Goal: Task Accomplishment & Management: Manage account settings

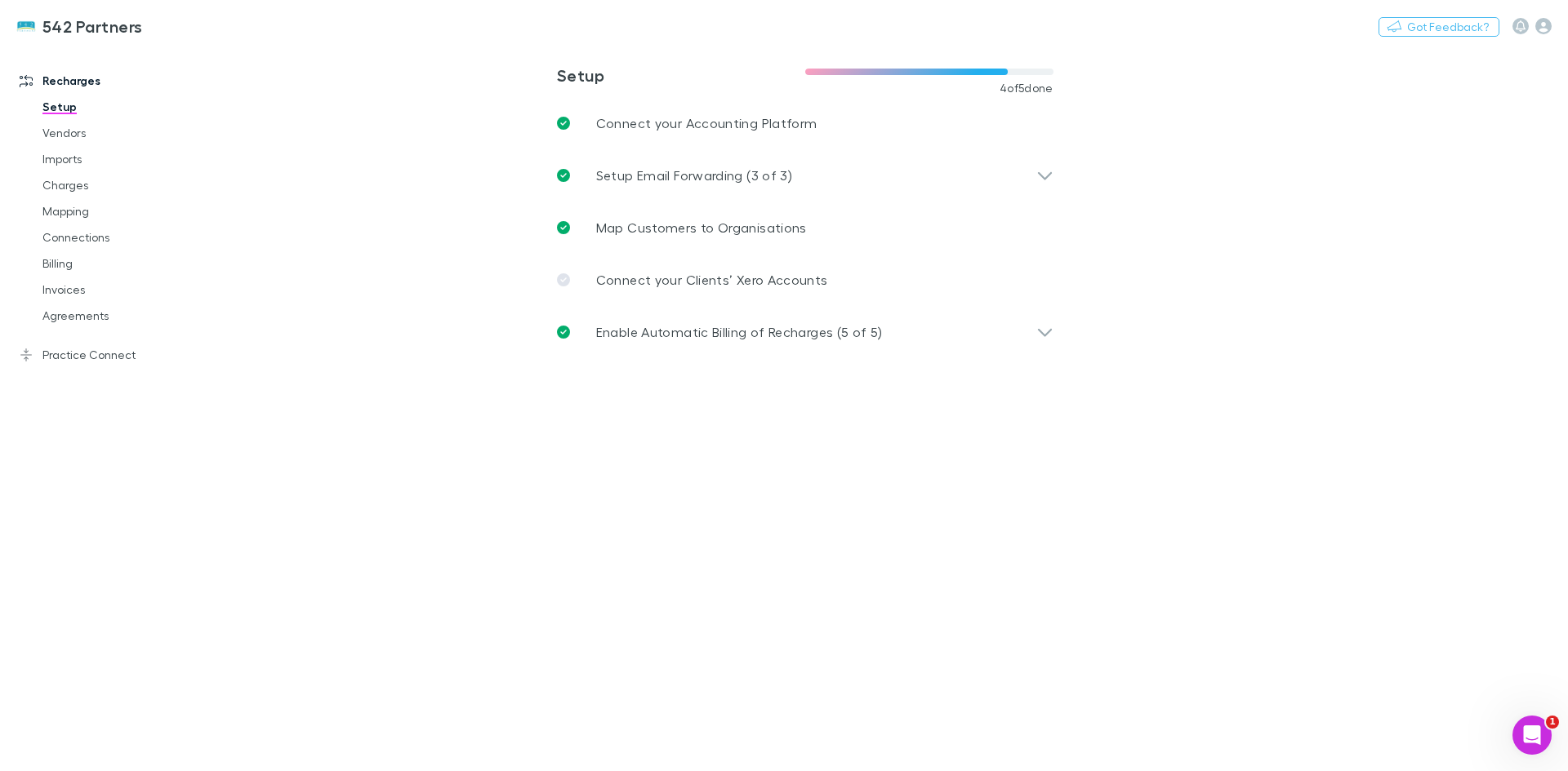
click at [97, 314] on link "Agreements" at bounding box center [124, 316] width 195 height 26
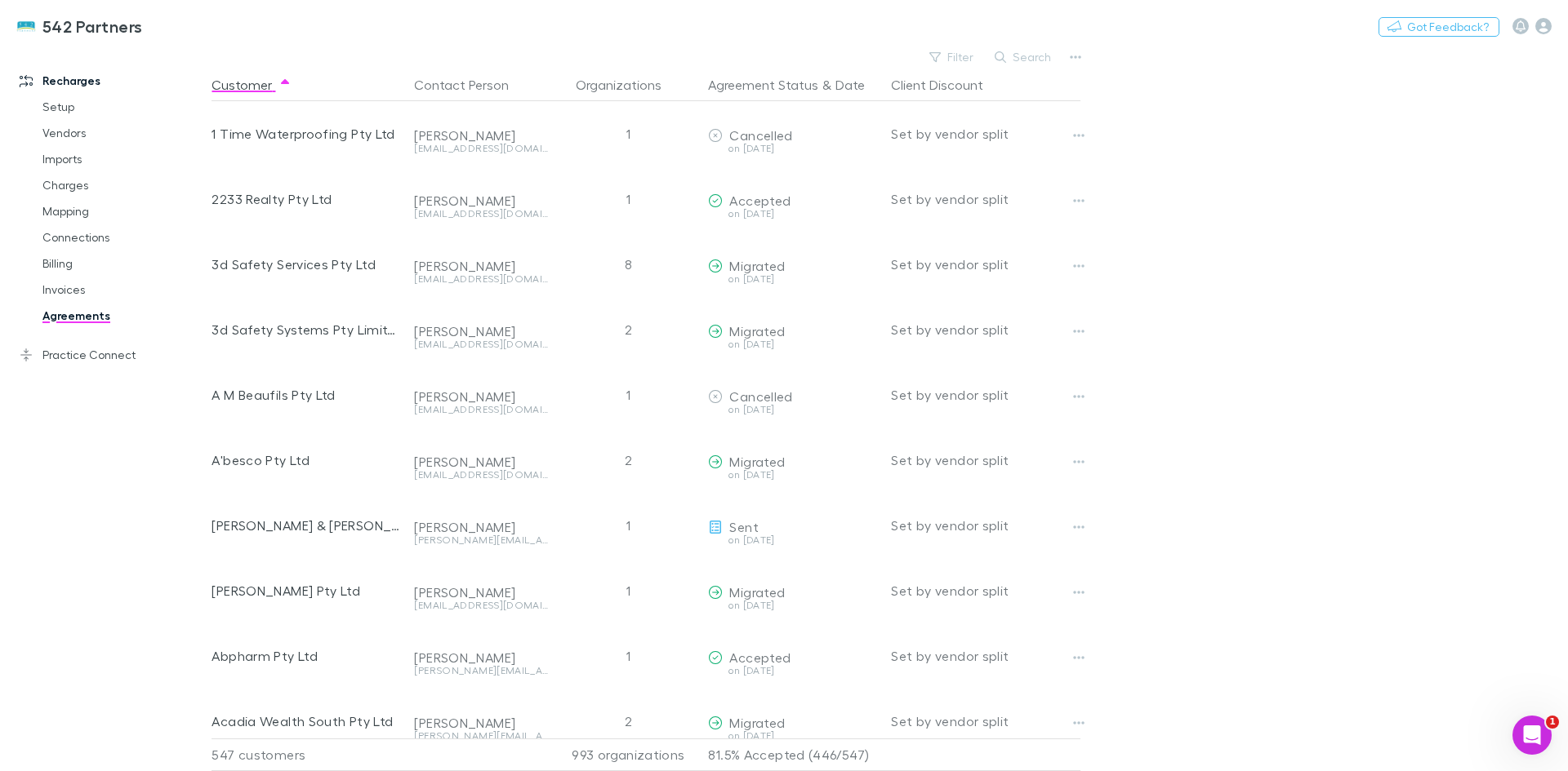
click at [1021, 56] on button "Search" at bounding box center [1023, 57] width 74 height 20
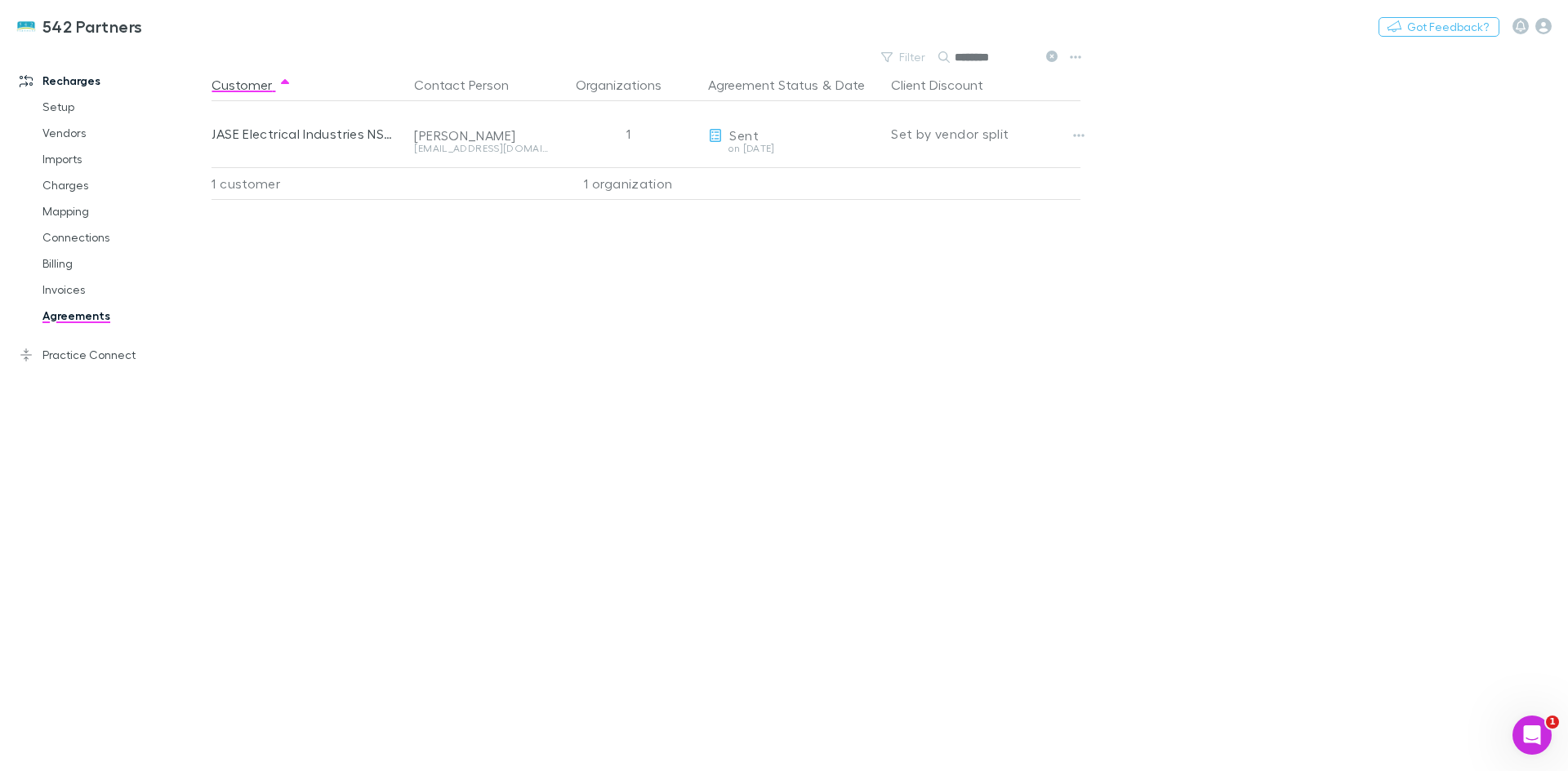
type input "********"
click at [1082, 144] on button "button" at bounding box center [1079, 136] width 23 height 23
click at [1015, 172] on p "Send again" at bounding box center [977, 168] width 199 height 20
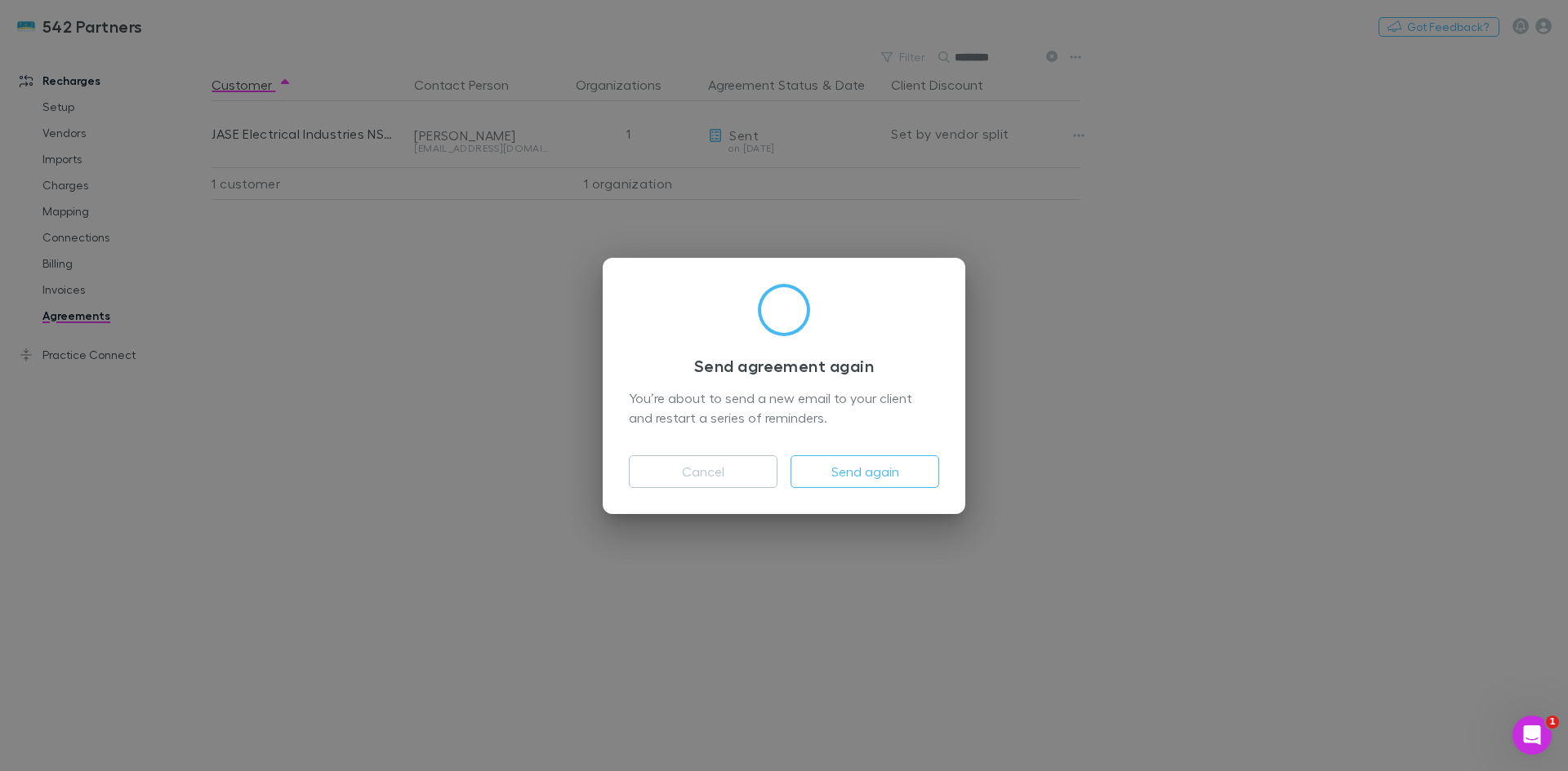
click at [873, 479] on button "Send again" at bounding box center [865, 472] width 149 height 33
